Goal: Information Seeking & Learning: Learn about a topic

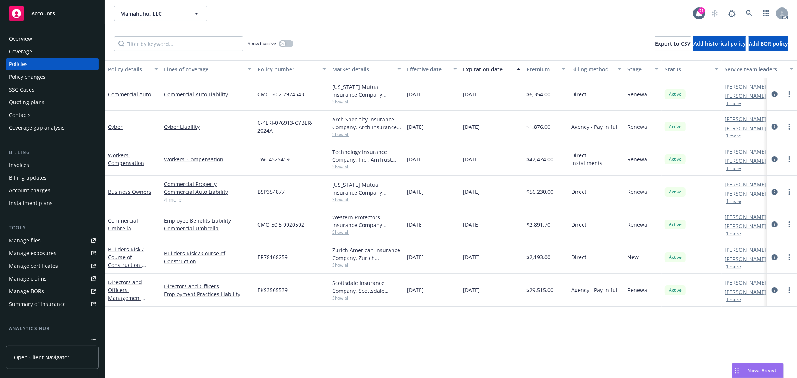
click at [338, 166] on span "Show all" at bounding box center [366, 167] width 69 height 6
click at [610, 346] on div "Policy details Lines of coverage Policy number Market details Effective date Ex…" at bounding box center [451, 219] width 692 height 318
